Goal: Information Seeking & Learning: Learn about a topic

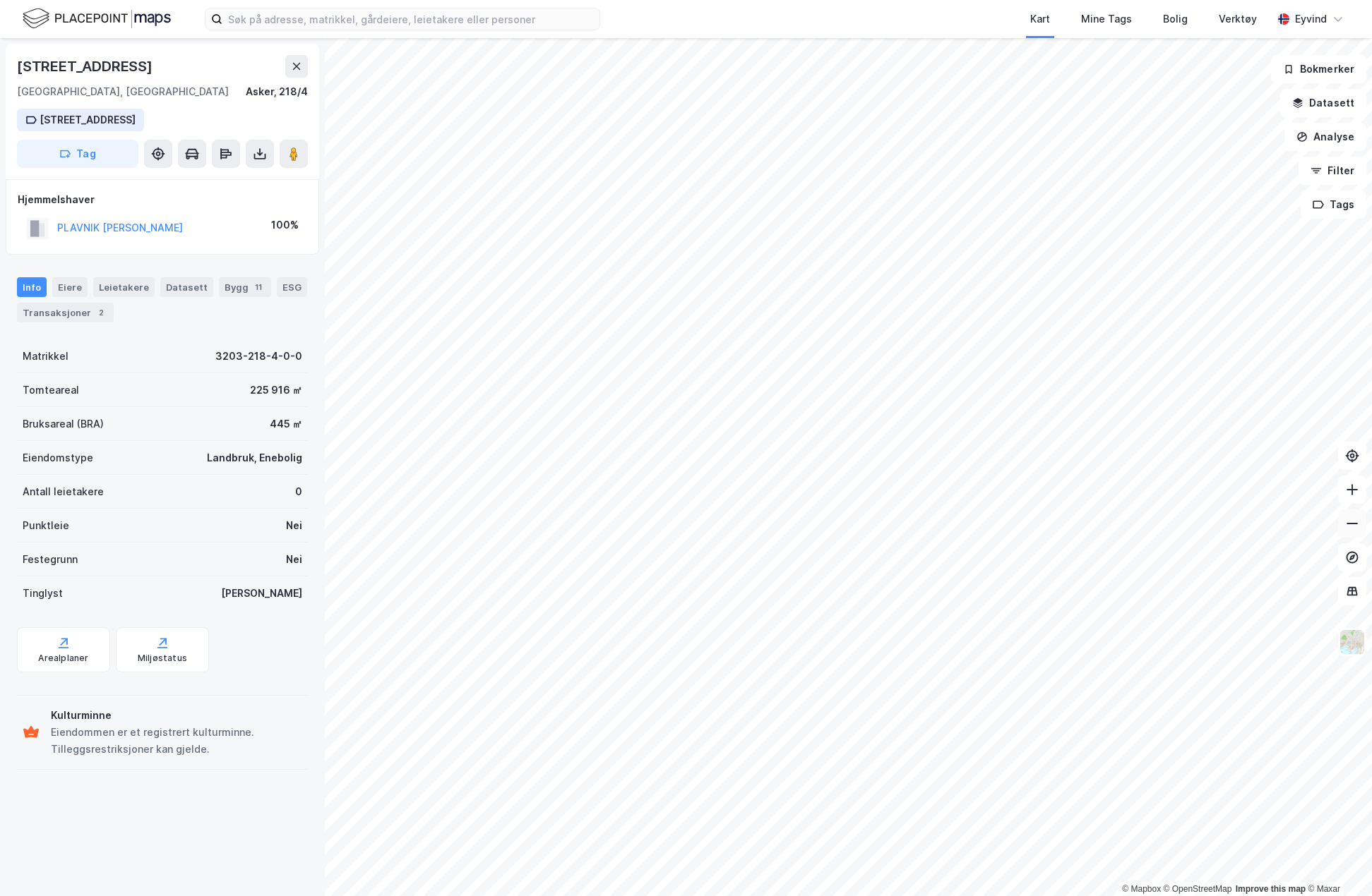
click at [1358, 532] on button at bounding box center [1352, 524] width 28 height 28
click at [1348, 526] on icon at bounding box center [1352, 524] width 14 height 14
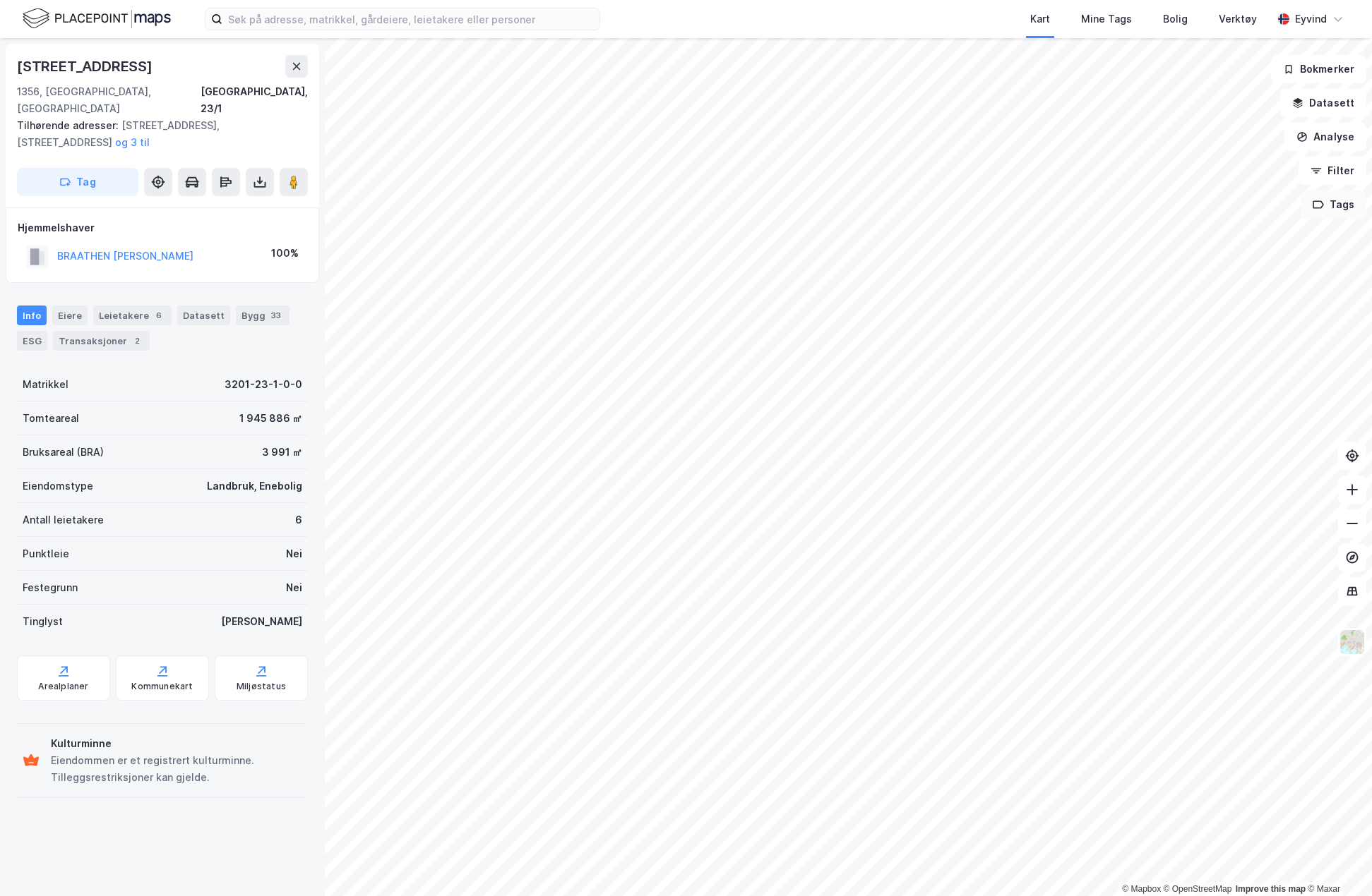
click at [1342, 207] on button "Tags" at bounding box center [1333, 204] width 66 height 28
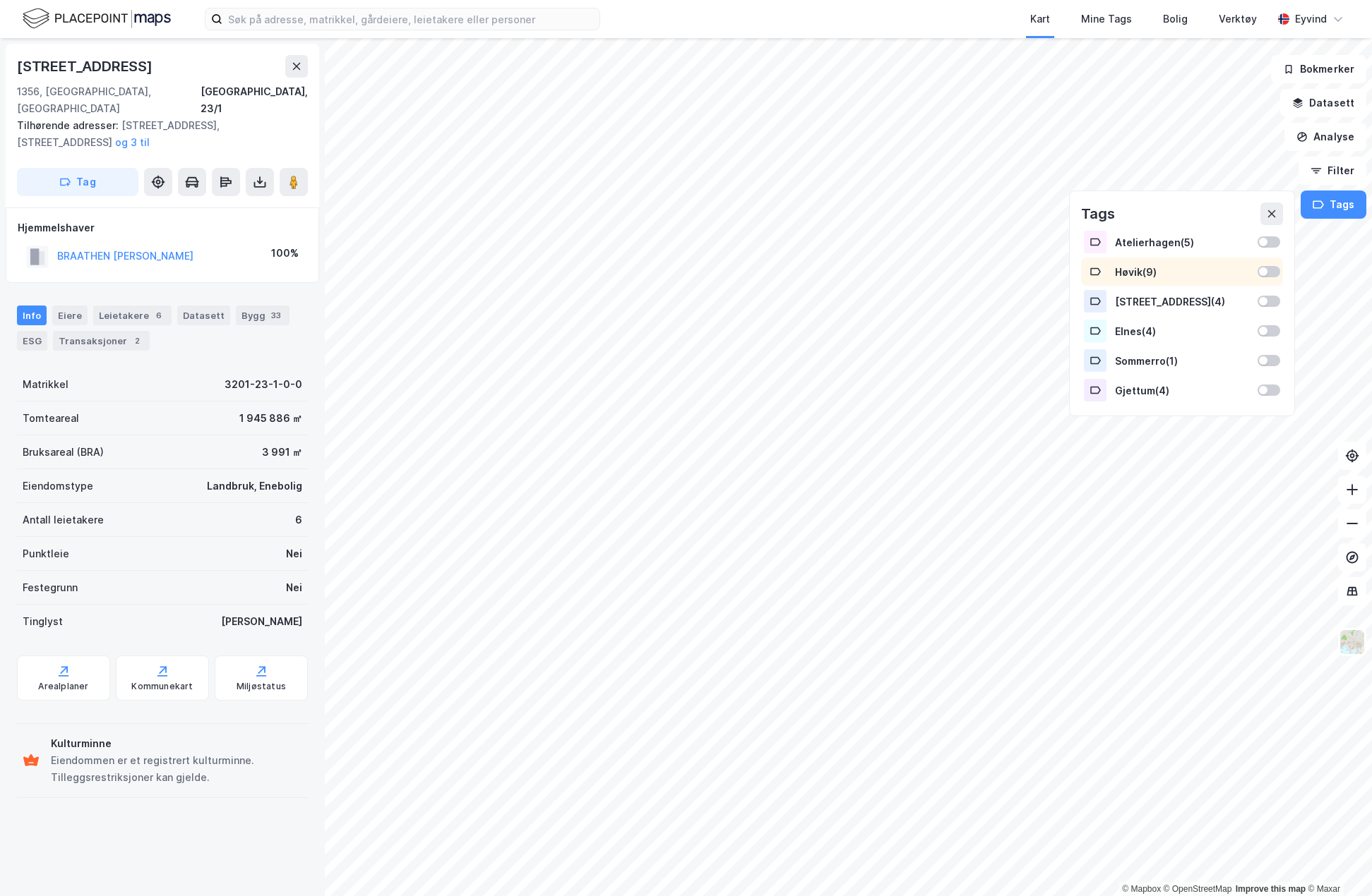
click at [1273, 265] on div "Høvik ( 9 )" at bounding box center [1181, 272] width 202 height 28
click at [1356, 500] on button at bounding box center [1352, 489] width 28 height 28
click at [1070, 355] on div "© Mapbox © OpenStreetMap Improve this map © Maxar [STREET_ADDRESS] 1356, [GEOGR…" at bounding box center [686, 466] width 1372 height 858
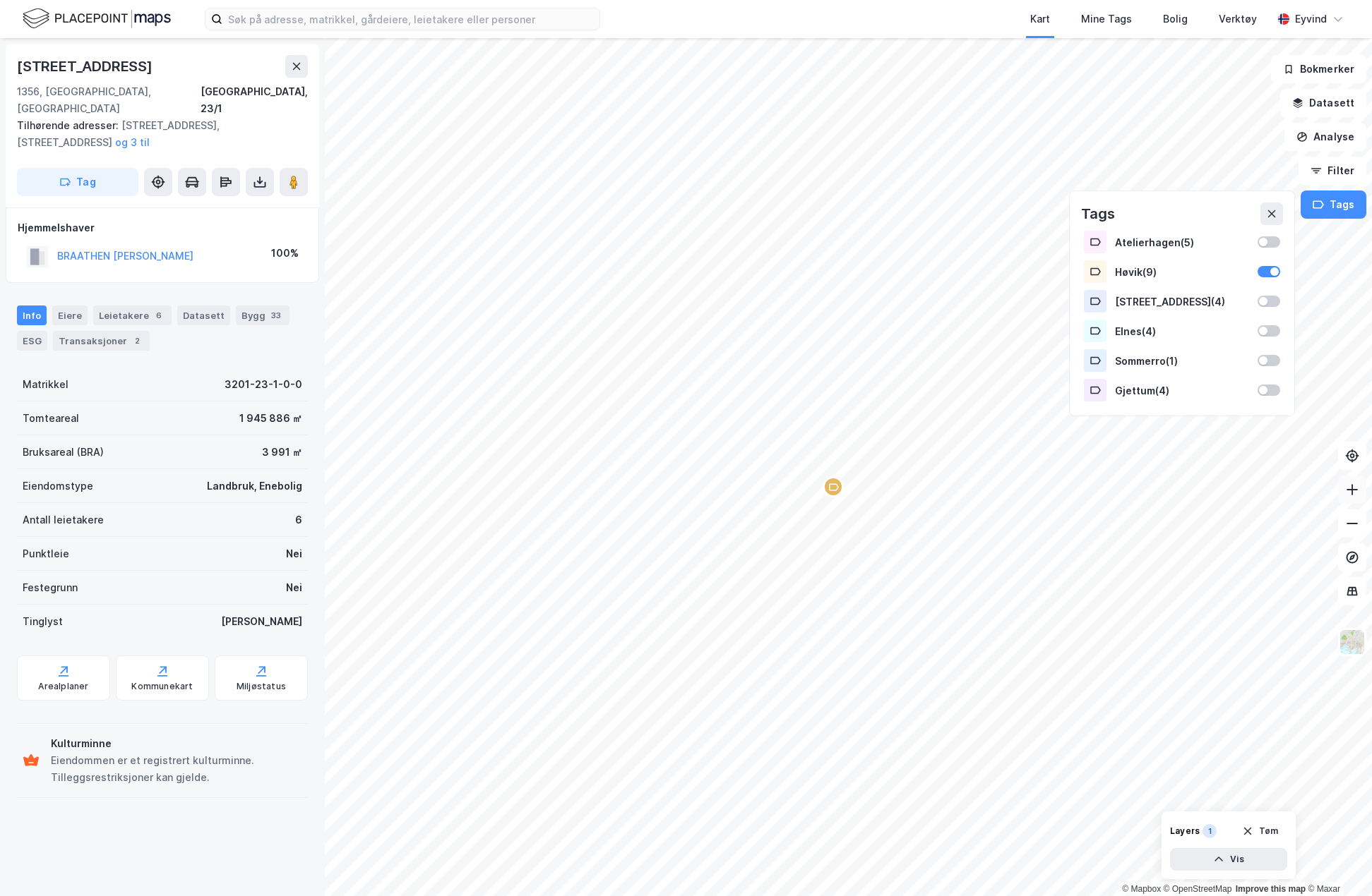
click at [1356, 488] on icon at bounding box center [1352, 489] width 14 height 14
click at [1342, 104] on button "Datasett" at bounding box center [1324, 103] width 86 height 28
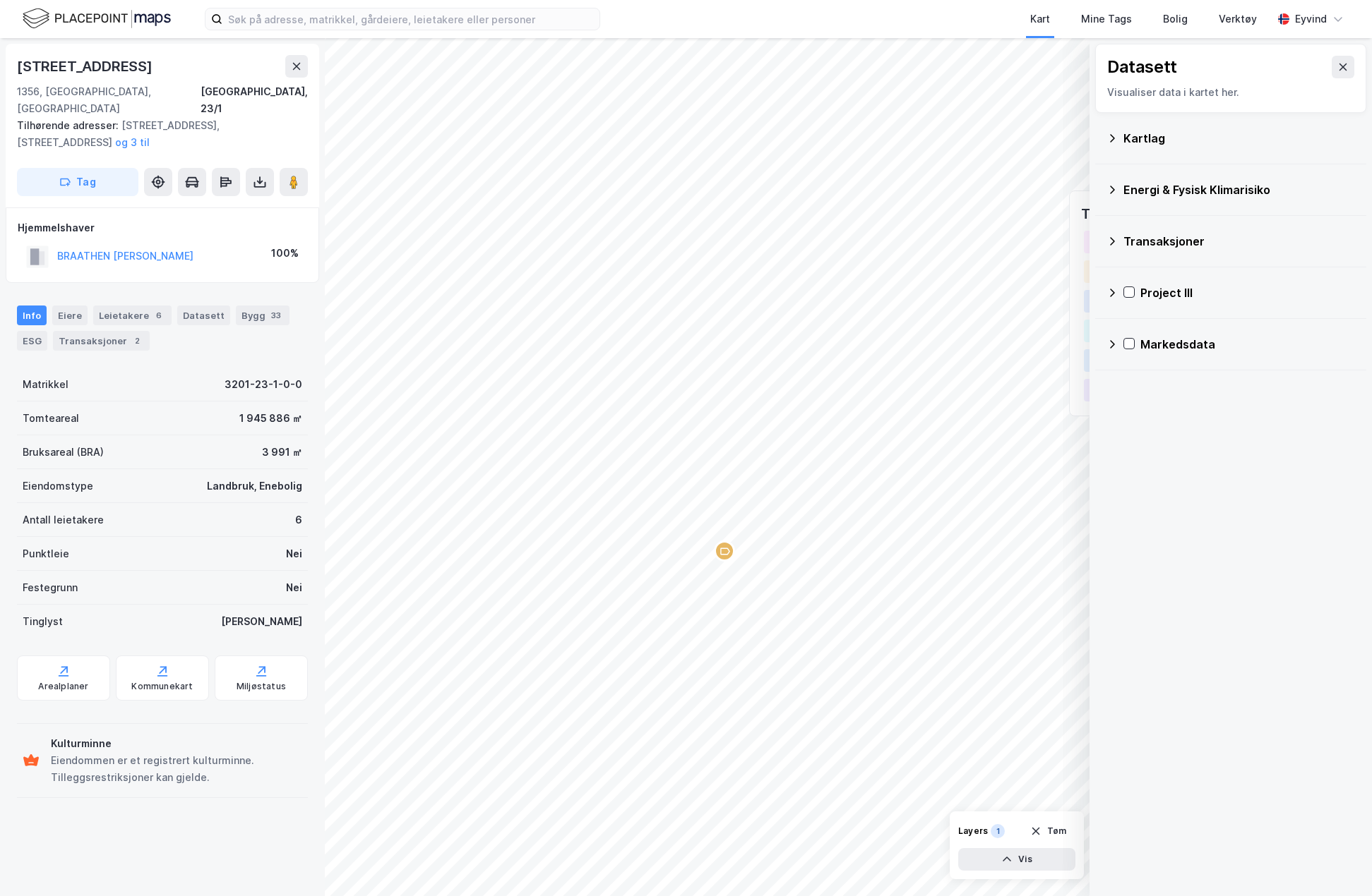
click at [1121, 134] on div "Kartlag" at bounding box center [1230, 138] width 248 height 33
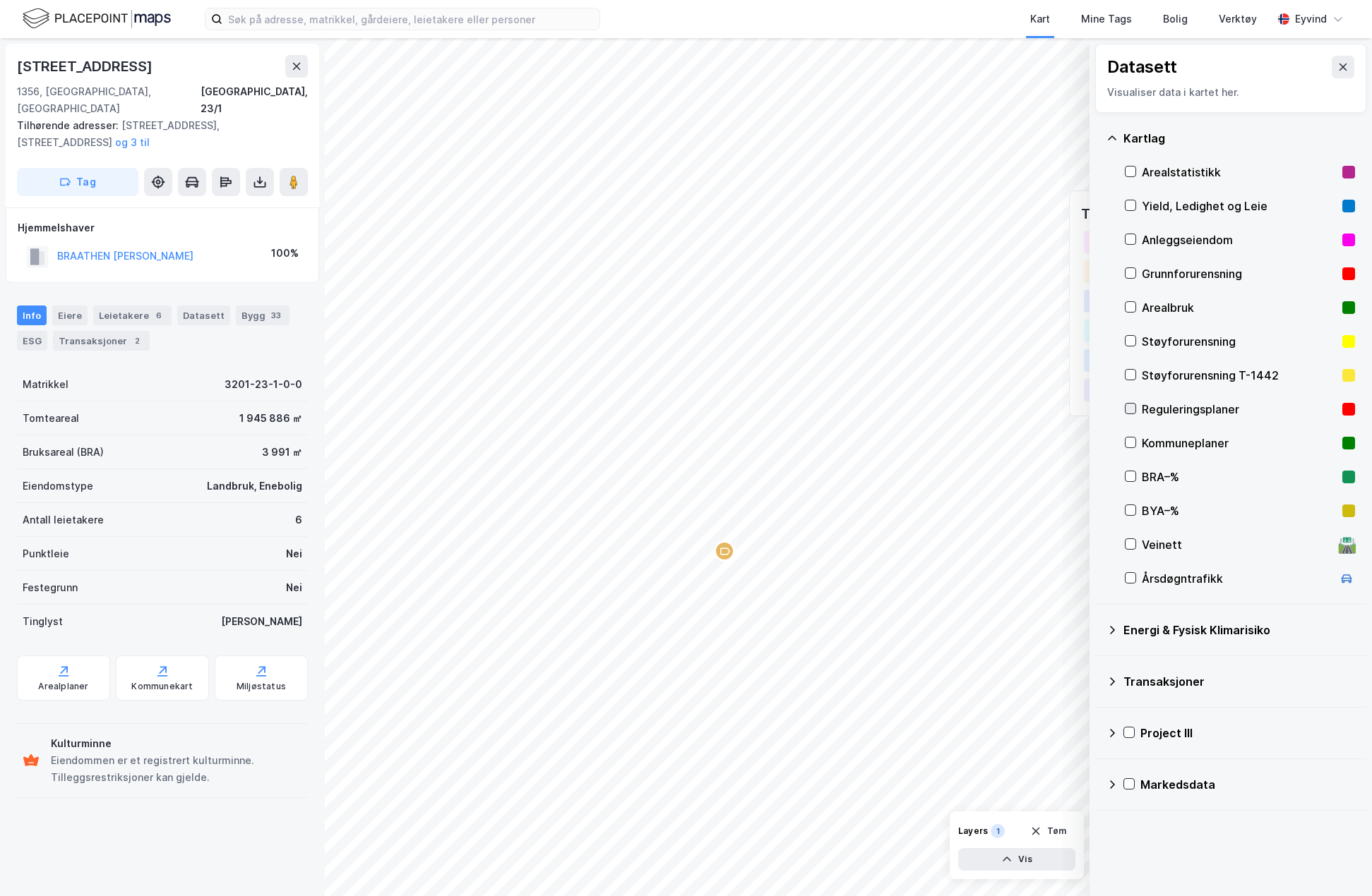
click at [1134, 411] on icon at bounding box center [1130, 408] width 10 height 10
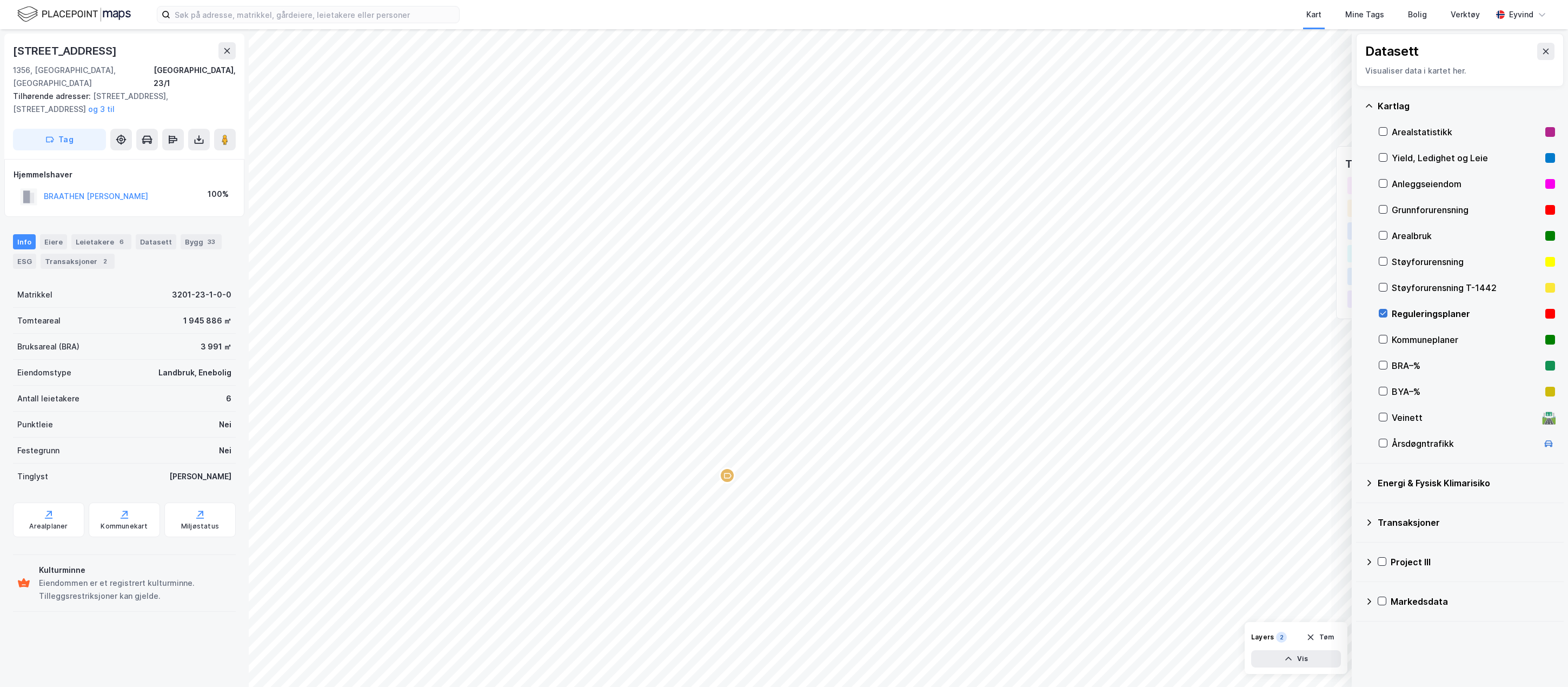
click at [1324, 312] on icon at bounding box center [1383, 313] width 7 height 7
click at [1324, 314] on icon at bounding box center [1383, 314] width 6 height 4
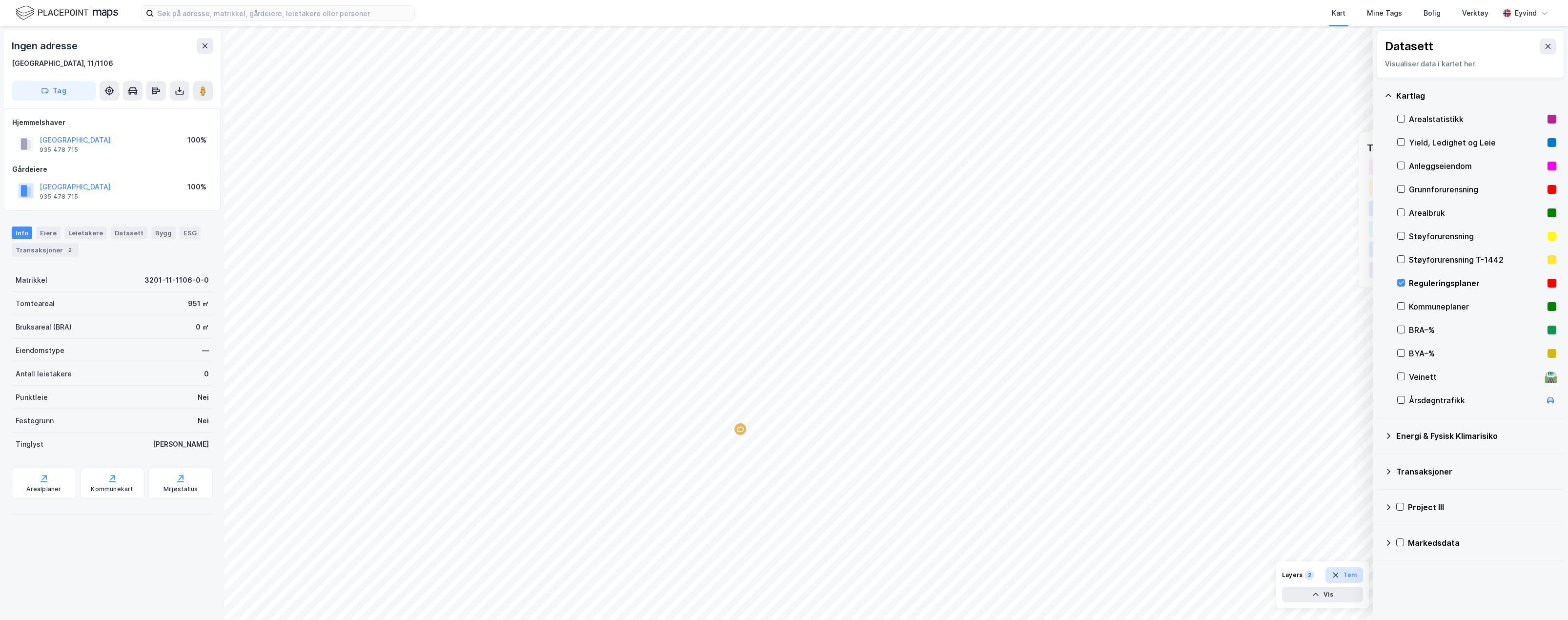
click at [1195, 580] on button "Tøm" at bounding box center [1345, 576] width 38 height 16
click at [1195, 279] on div at bounding box center [1401, 283] width 8 height 8
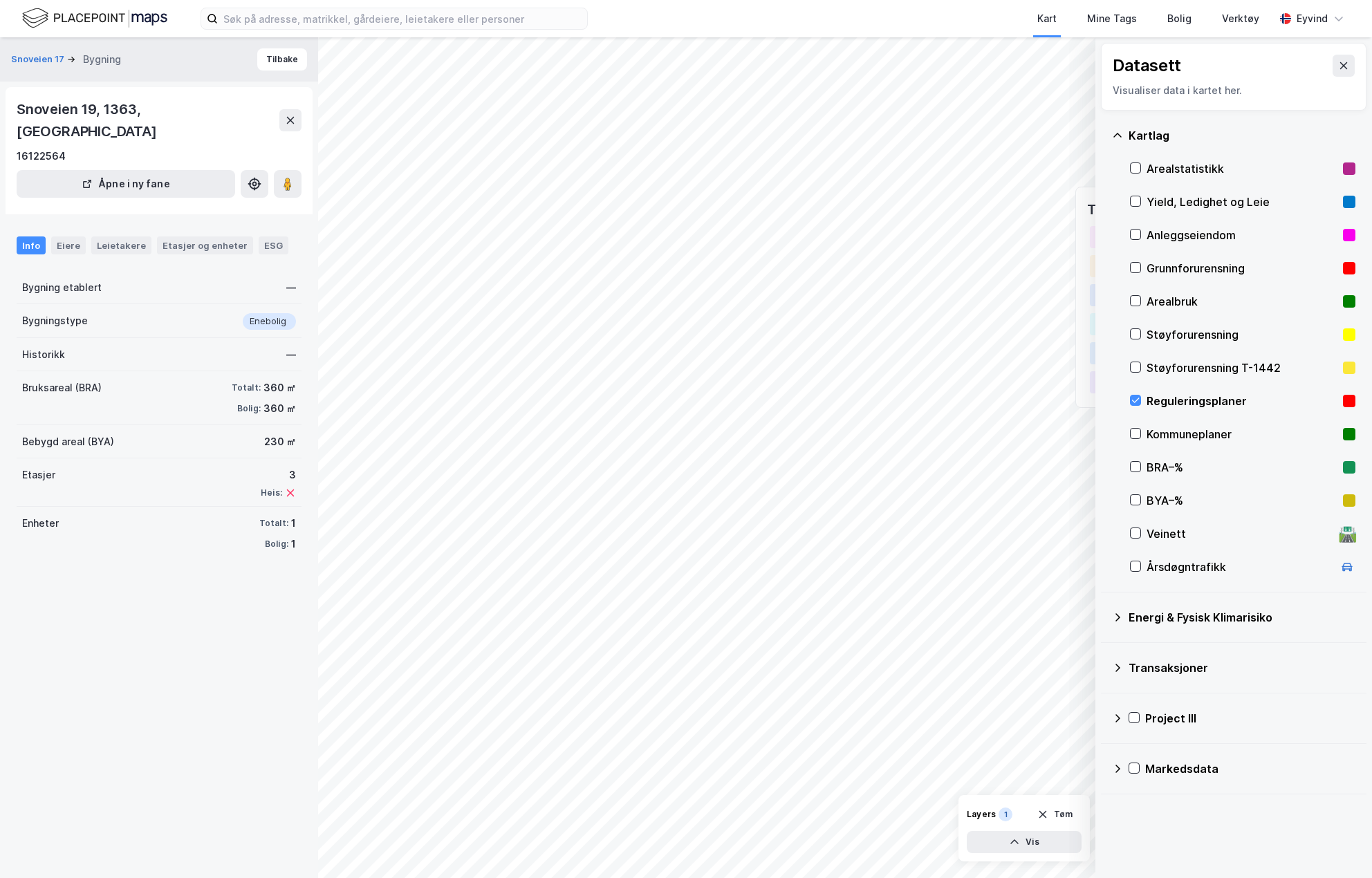
click at [1128, 400] on div "[GEOGRAPHIC_DATA] Arealstatistikk Yield, Ledighet og Leie Anleggseiendom Grunnf…" at bounding box center [1233, 351] width 266 height 482
click at [1131, 400] on icon at bounding box center [1135, 400] width 9 height 9
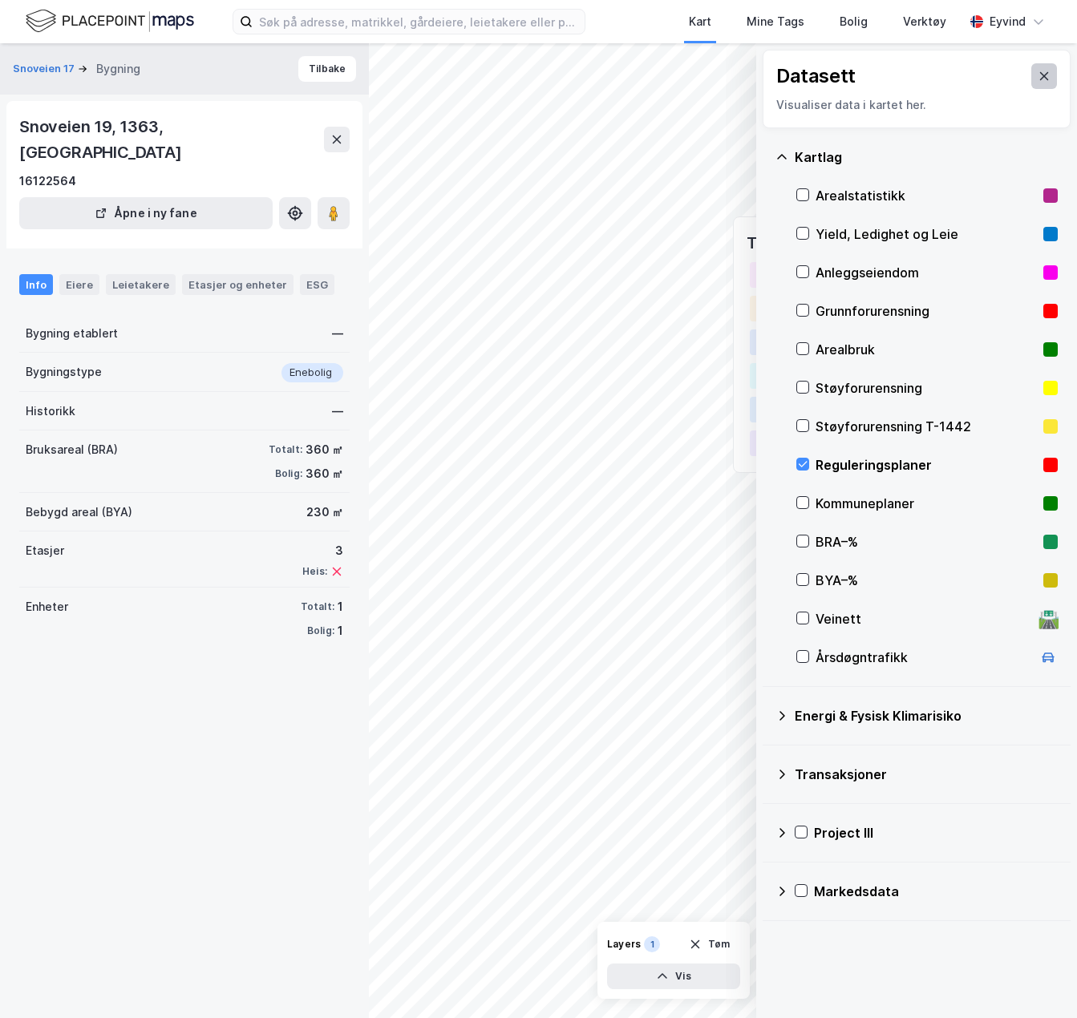
click at [1033, 84] on button at bounding box center [1044, 76] width 26 height 26
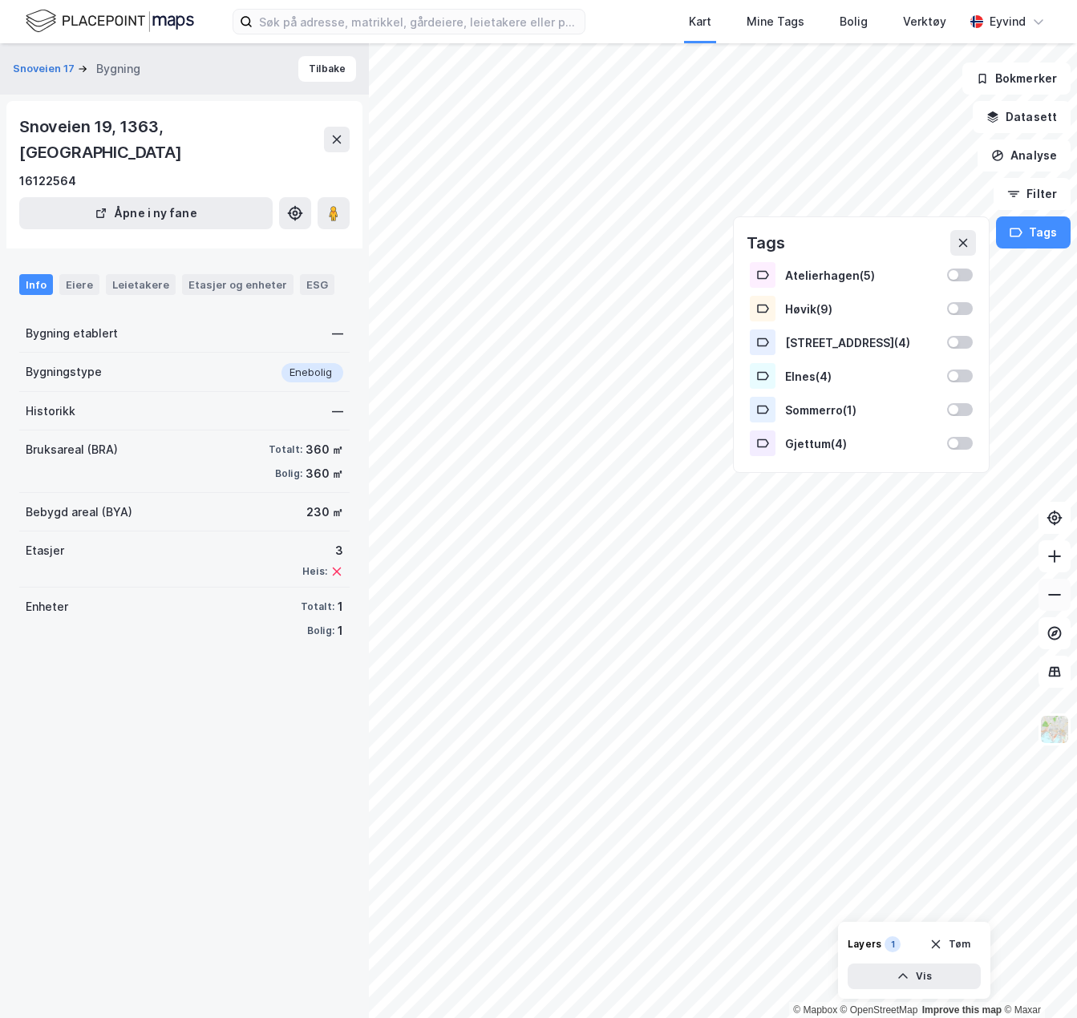
click at [1053, 595] on icon at bounding box center [1054, 595] width 13 height 2
click at [1055, 550] on icon at bounding box center [1054, 556] width 16 height 16
click at [341, 135] on icon at bounding box center [337, 139] width 9 height 8
